Goal: Check status: Check status

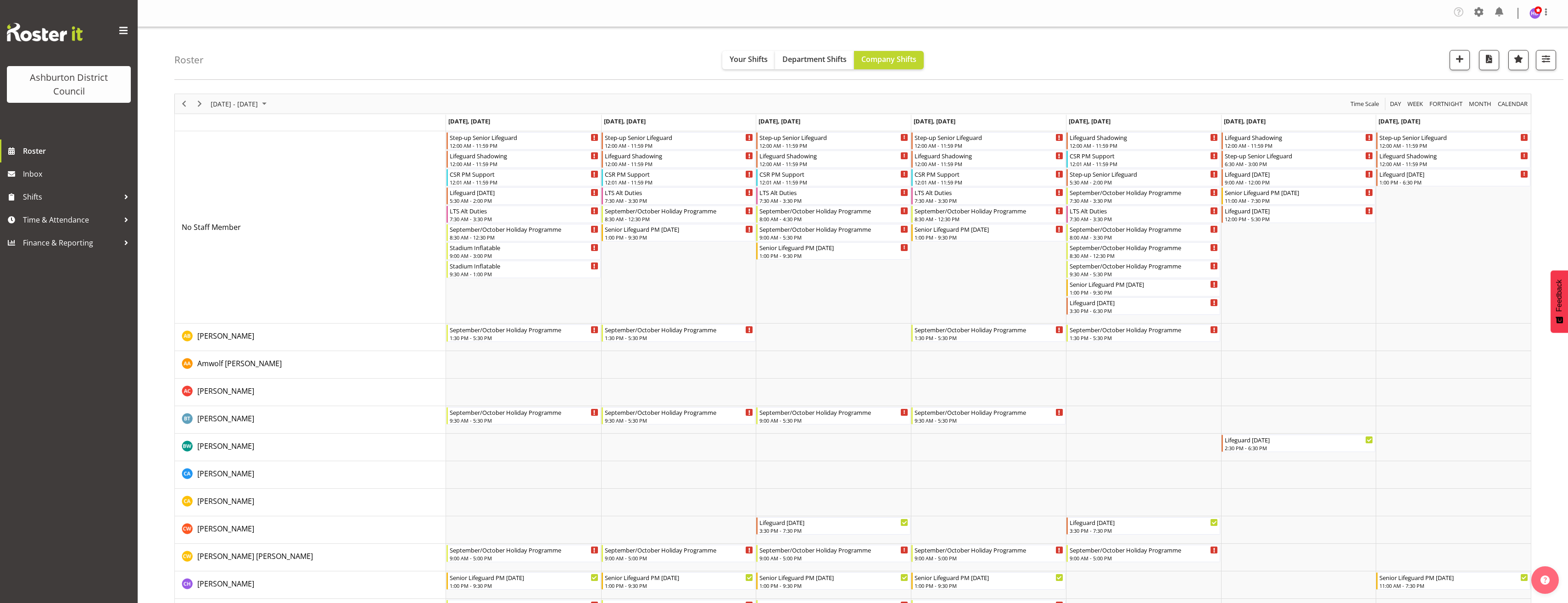
scroll to position [505, 0]
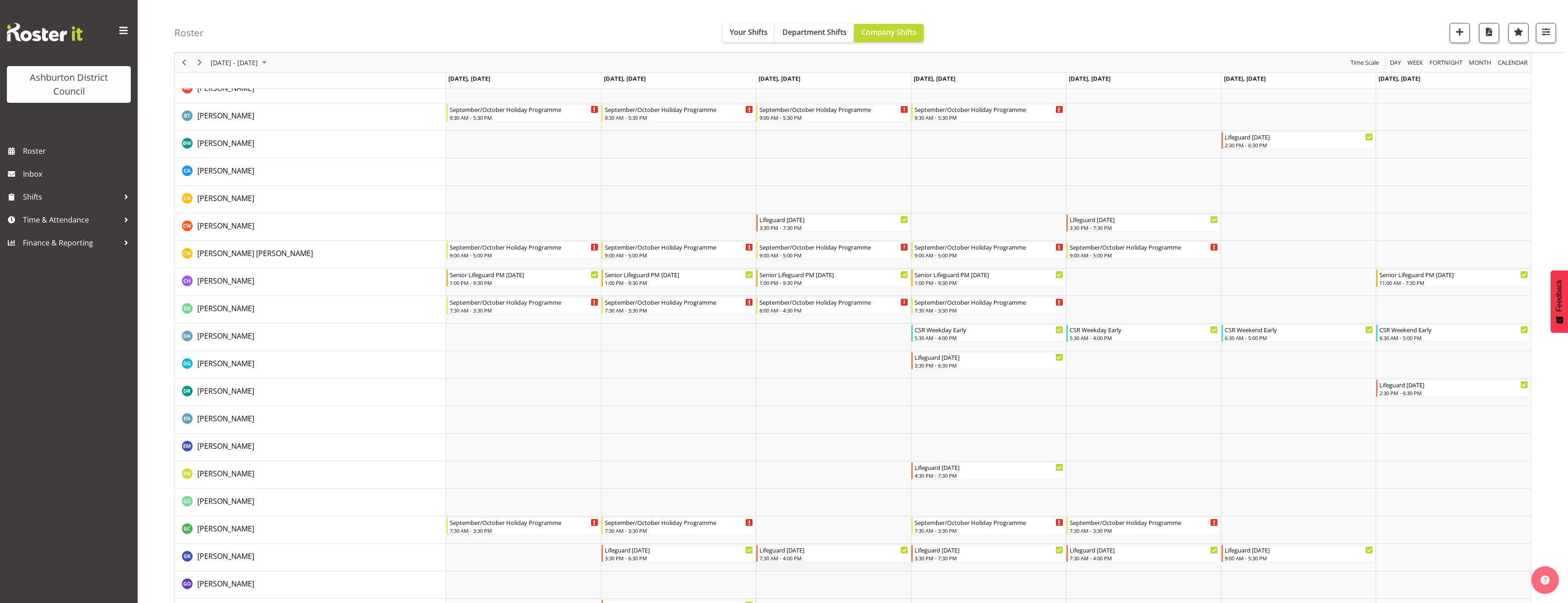
scroll to position [367, 0]
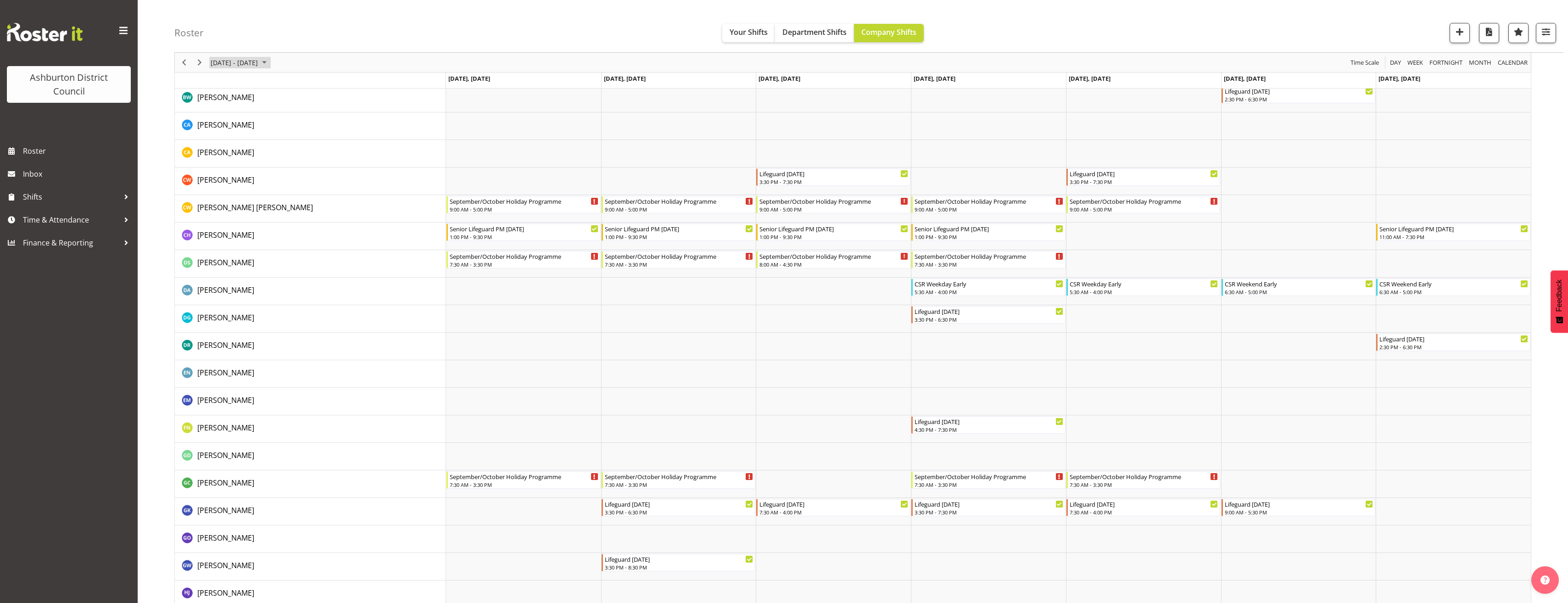
click at [245, 64] on span "[DATE] - [DATE]" at bounding box center [234, 63] width 49 height 12
click at [302, 204] on button "[DATE]" at bounding box center [299, 198] width 31 height 13
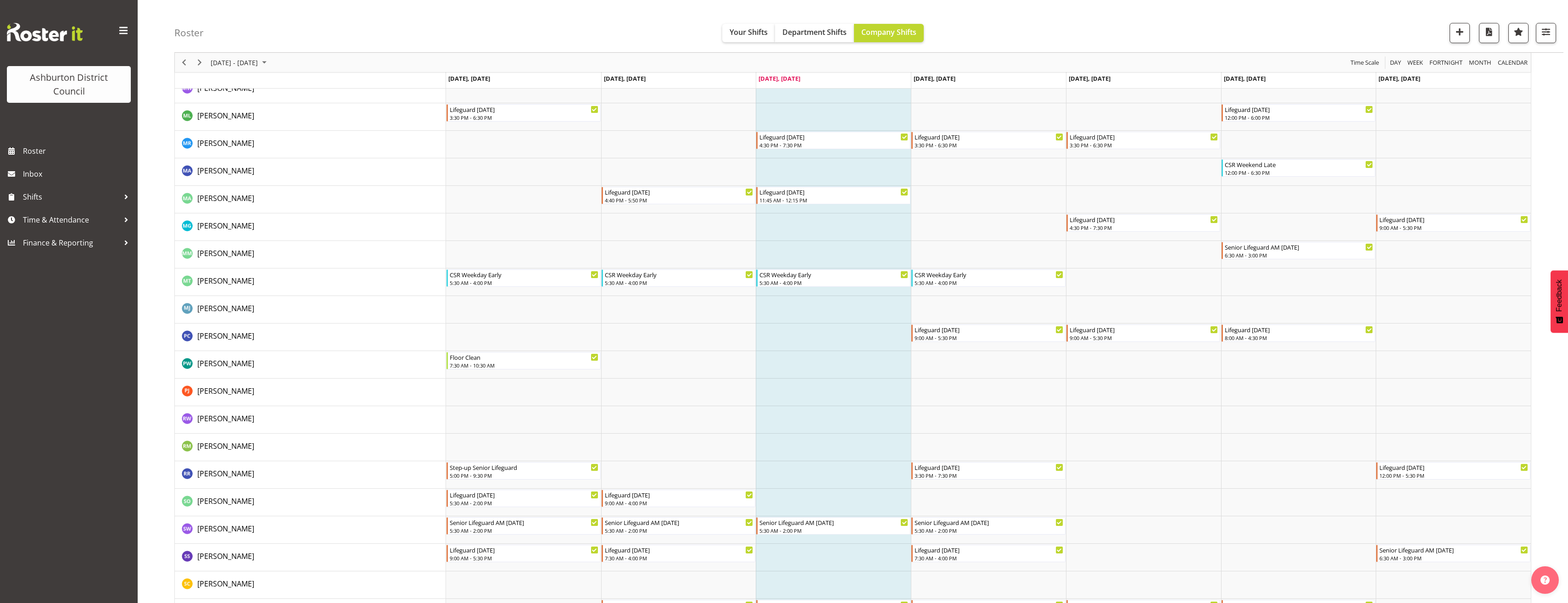
scroll to position [1499, 0]
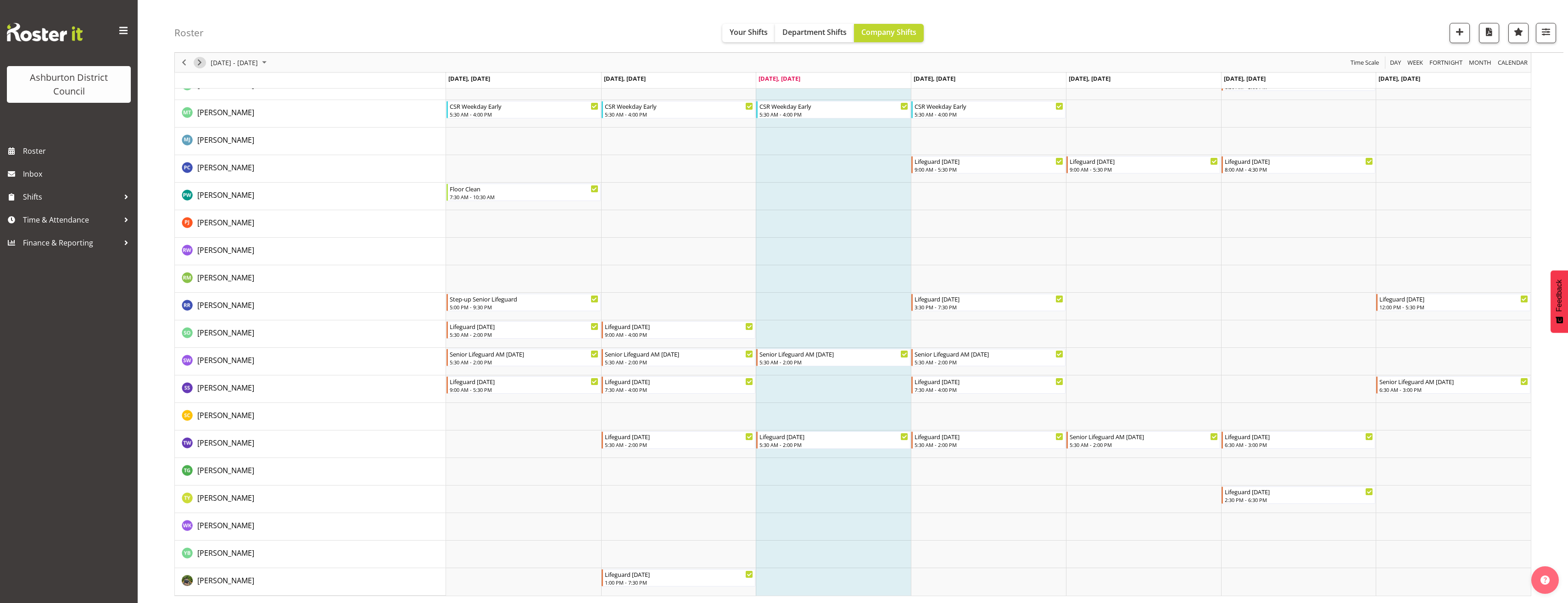
click at [202, 66] on span "Next" at bounding box center [199, 63] width 11 height 12
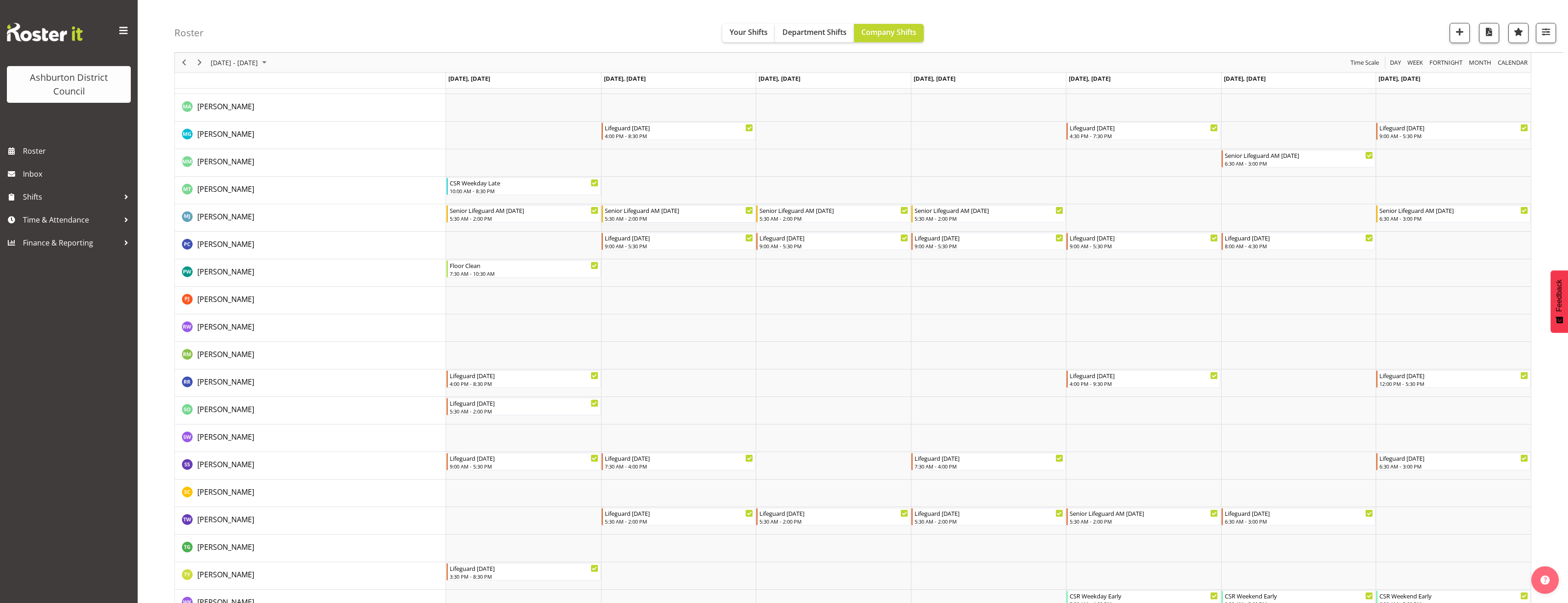
scroll to position [1499, 0]
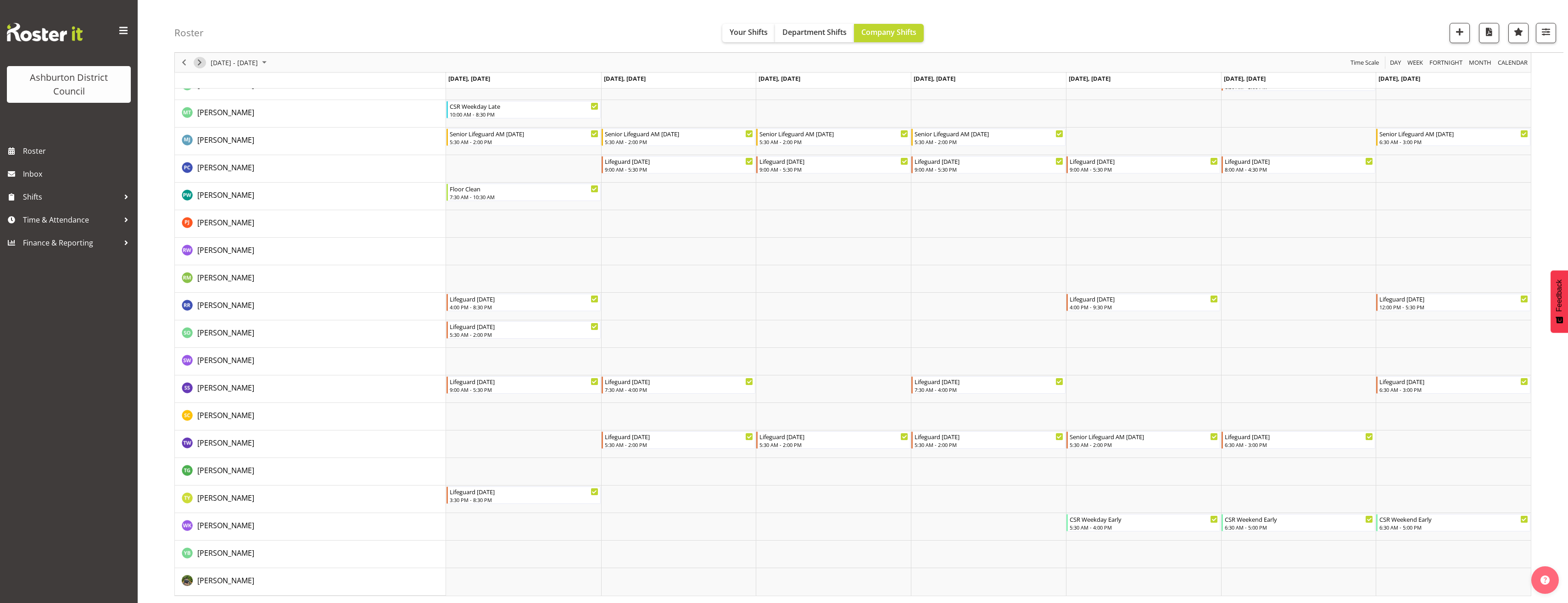
click at [202, 65] on span "Next" at bounding box center [199, 63] width 11 height 12
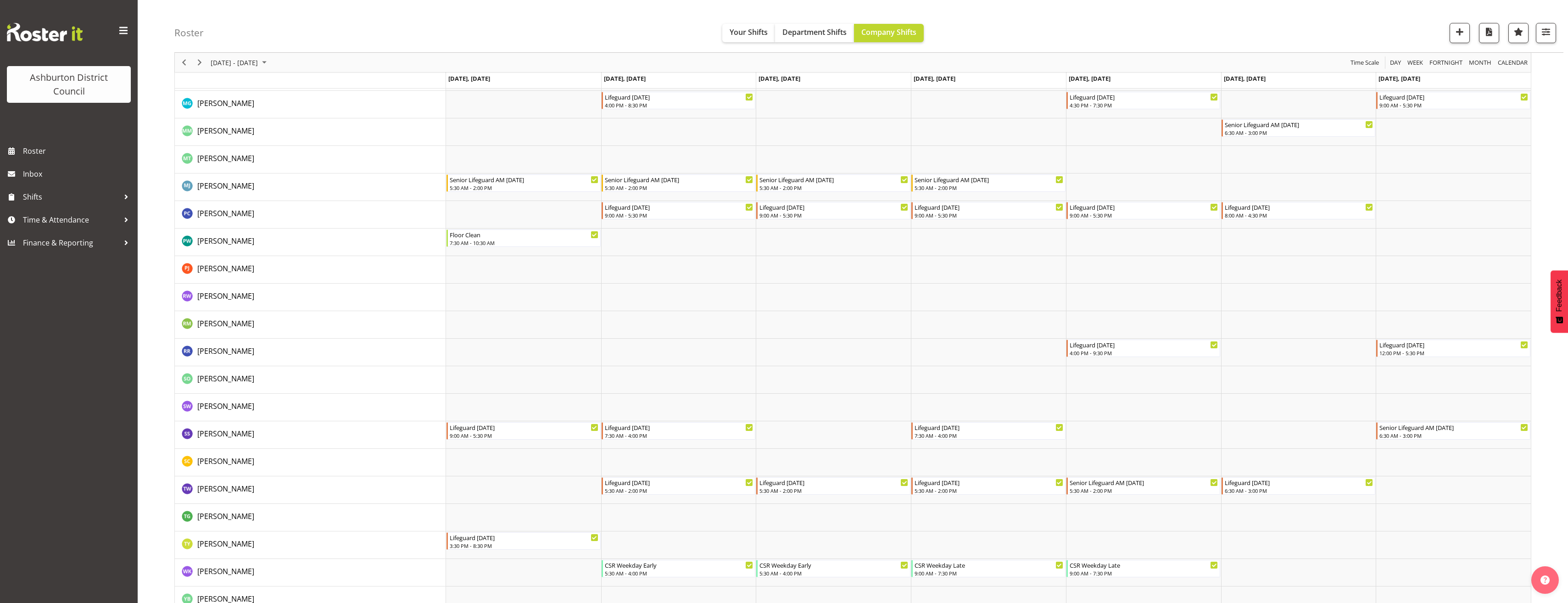
scroll to position [1499, 0]
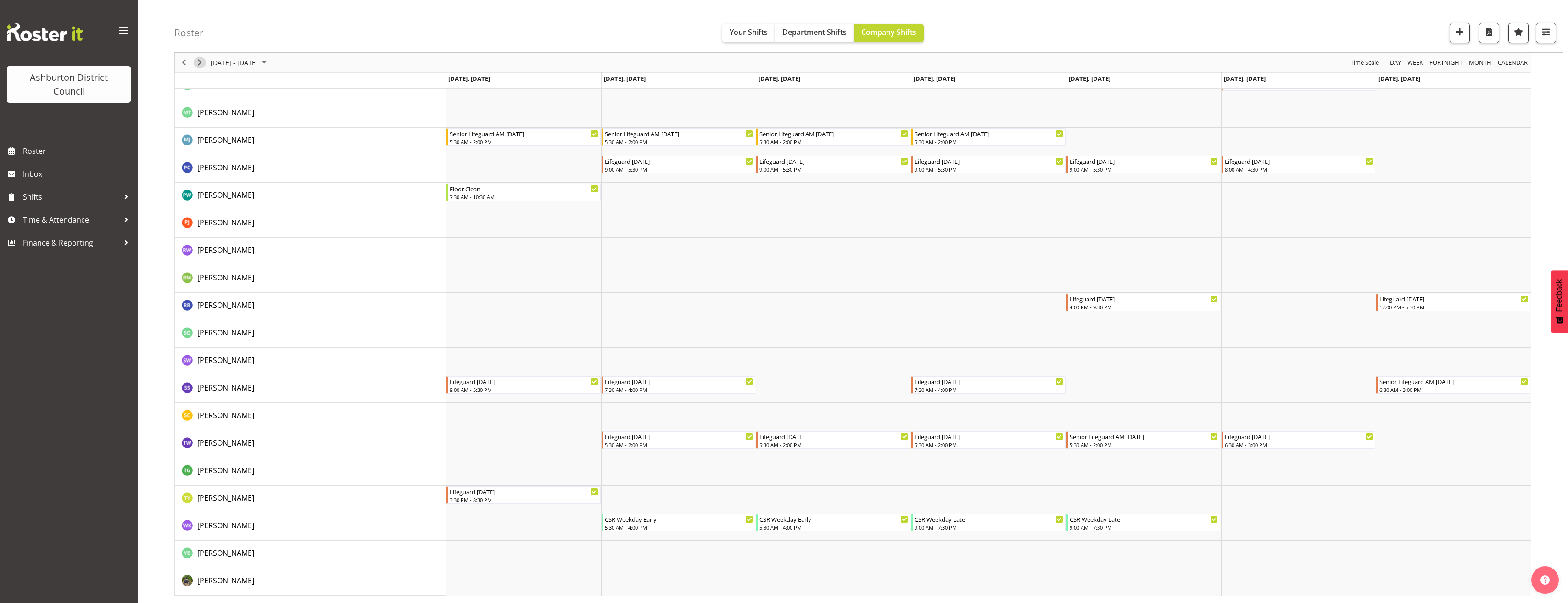
click at [200, 62] on span "Next" at bounding box center [199, 63] width 11 height 12
